Goal: Use online tool/utility: Utilize a website feature to perform a specific function

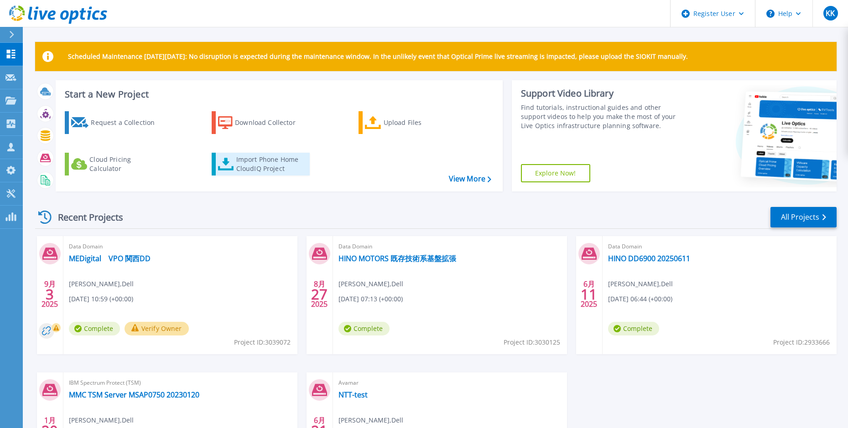
click at [276, 166] on div "Import Phone Home CloudIQ Project" at bounding box center [271, 164] width 71 height 18
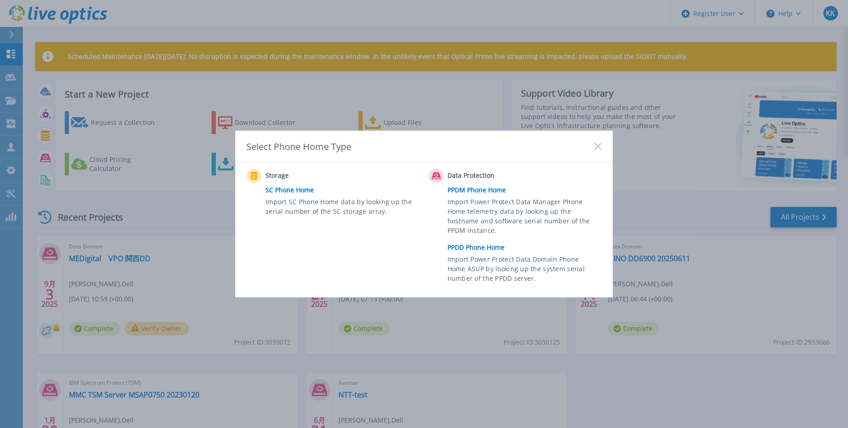
click at [464, 247] on link "PPDD Phone Home" at bounding box center [527, 248] width 159 height 14
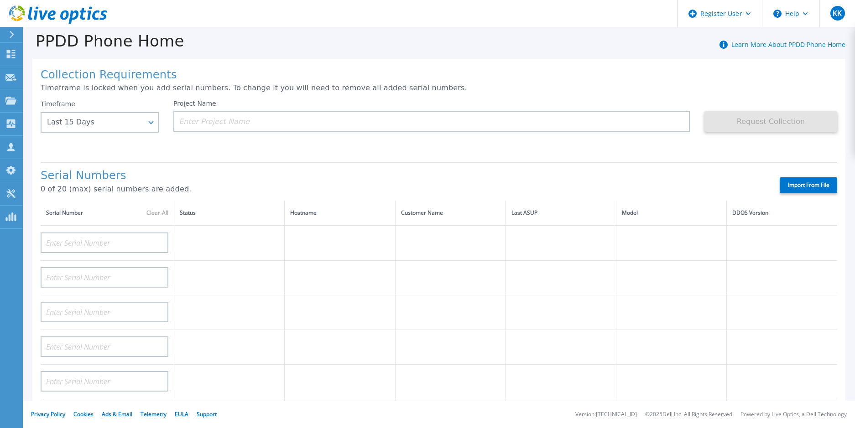
scroll to position [2, 0]
